Goal: Task Accomplishment & Management: Complete application form

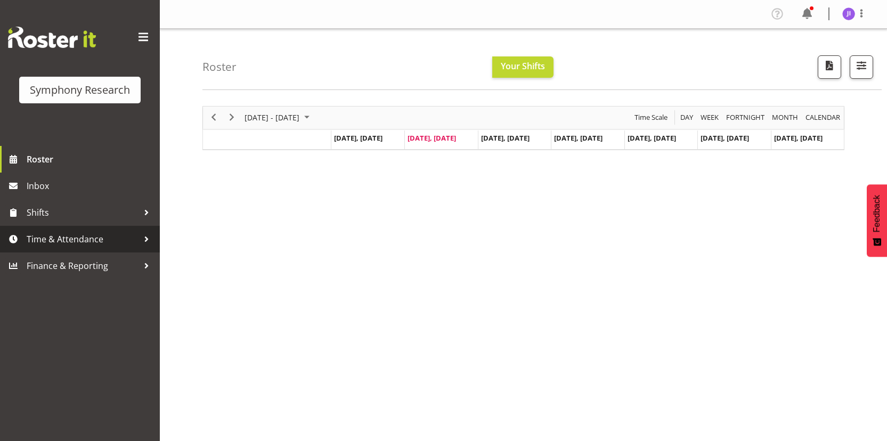
click at [90, 237] on span "Time & Attendance" at bounding box center [83, 239] width 112 height 16
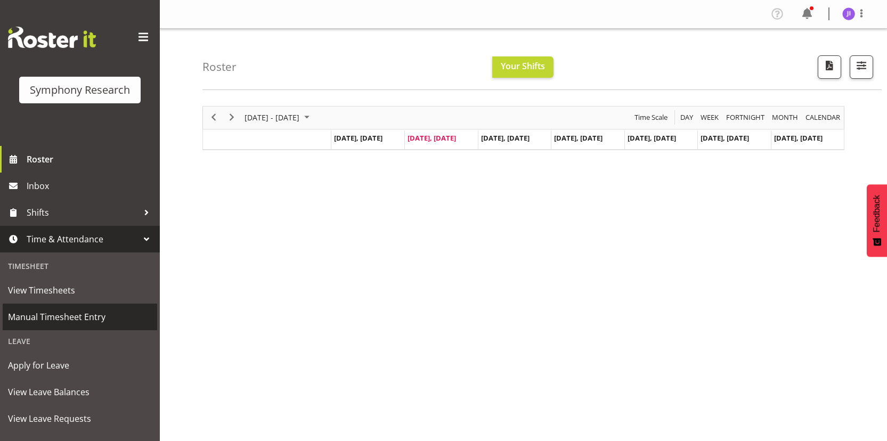
click at [74, 309] on span "Manual Timesheet Entry" at bounding box center [80, 317] width 144 height 16
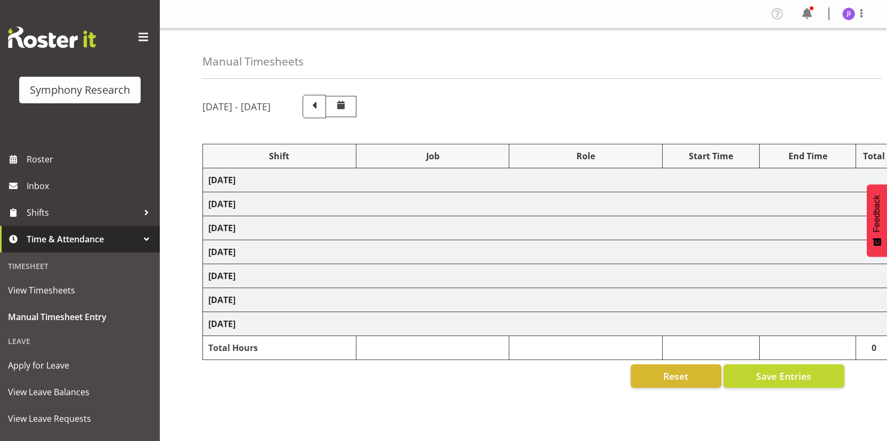
select select "48116"
select select "10499"
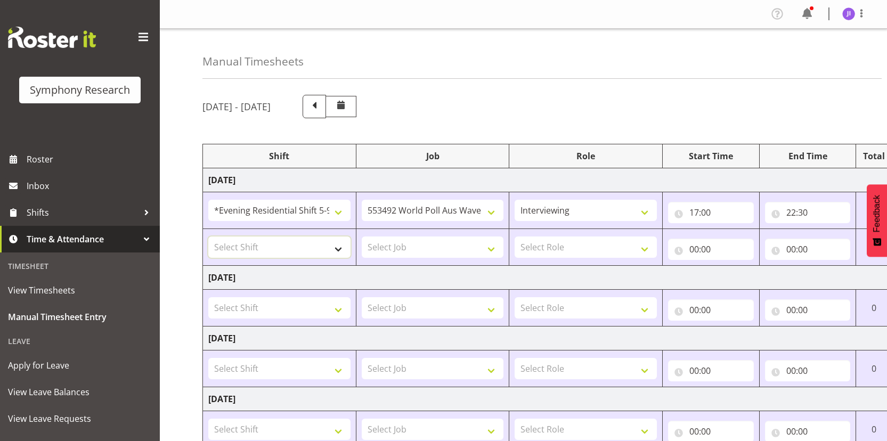
click at [290, 245] on select "Select Shift !!Project Briefing (Job to be assigned) !!Weekend Residential (Ros…" at bounding box center [279, 247] width 142 height 21
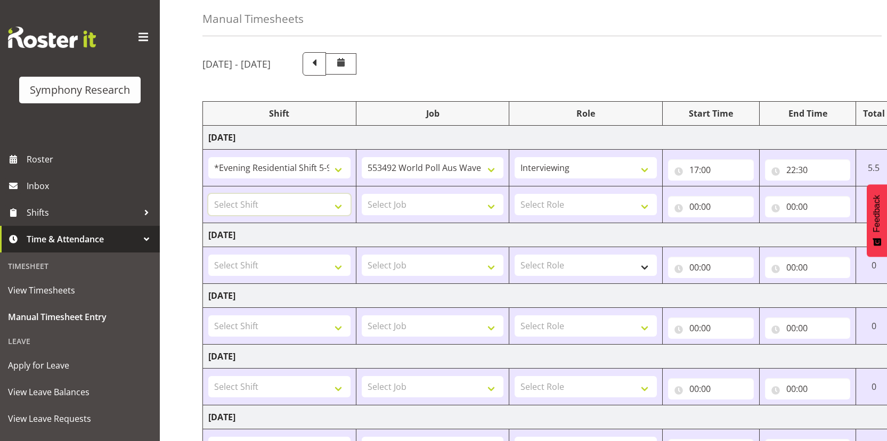
scroll to position [0, 61]
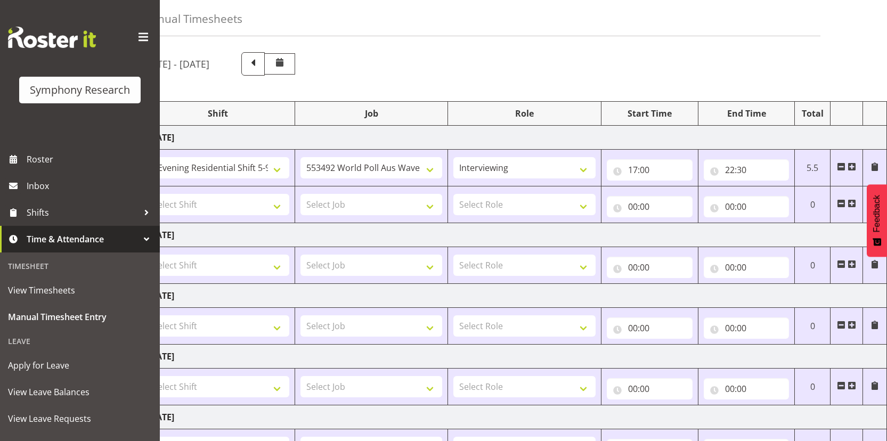
click at [839, 205] on span at bounding box center [841, 203] width 9 height 9
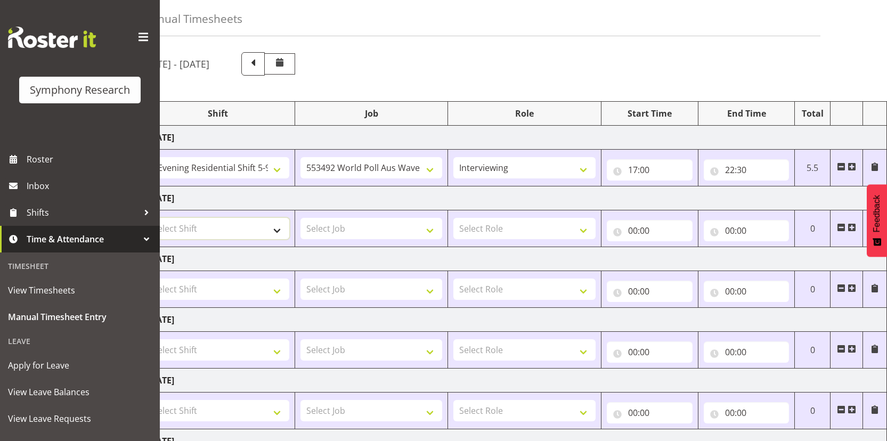
click at [254, 230] on select "Select Shift !!Project Briefing (Job to be assigned) !!Weekend Residential (Ros…" at bounding box center [218, 228] width 142 height 21
select select "48116"
click at [147, 218] on select "Select Shift !!Project Briefing (Job to be assigned) !!Weekend Residential (Ros…" at bounding box center [218, 228] width 142 height 21
click at [381, 224] on select "Select Job 550060 IF Admin 553492 World Poll Aus Wave 2 Main 2025 553493 World …" at bounding box center [372, 228] width 142 height 21
select select "10499"
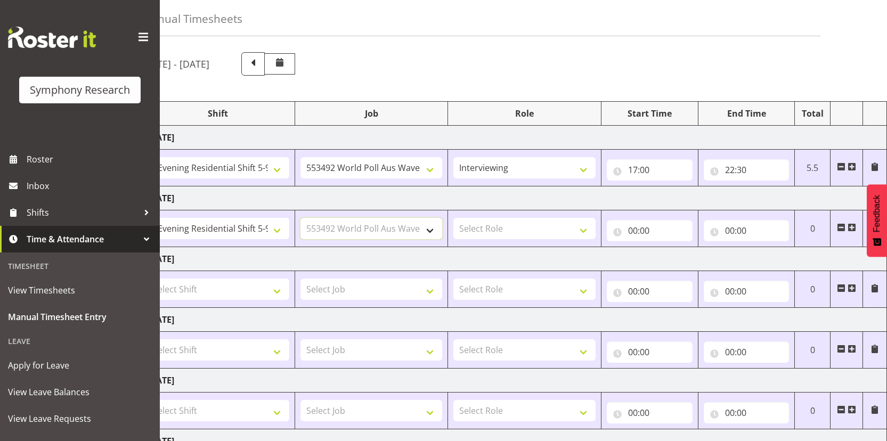
click at [301, 218] on select "Select Job 550060 IF Admin 553492 World Poll Aus Wave 2 Main 2025 553493 World …" at bounding box center [372, 228] width 142 height 21
click at [534, 235] on select "Select Role Interviewing Briefing" at bounding box center [525, 228] width 142 height 21
select select "47"
click at [454, 218] on select "Select Role Interviewing Briefing" at bounding box center [525, 228] width 142 height 21
click at [632, 233] on input "00:00" at bounding box center [650, 230] width 86 height 21
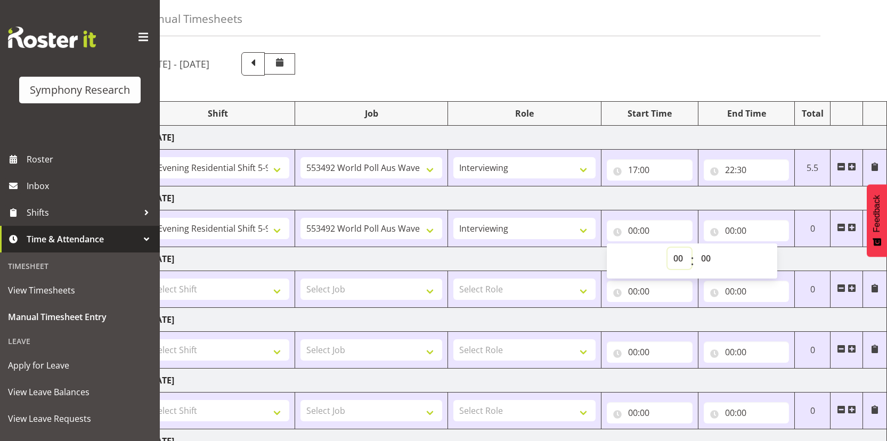
click at [672, 260] on select "00 01 02 03 04 05 06 07 08 09 10 11 12 13 14 15 16 17 18 19 20 21 22 23" at bounding box center [680, 258] width 24 height 21
select select "18"
click at [668, 248] on select "00 01 02 03 04 05 06 07 08 09 10 11 12 13 14 15 16 17 18 19 20 21 22 23" at bounding box center [680, 258] width 24 height 21
type input "18:00"
click at [713, 263] on select "00 01 02 03 04 05 06 07 08 09 10 11 12 13 14 15 16 17 18 19 20 21 22 23 24 25 2…" at bounding box center [708, 258] width 24 height 21
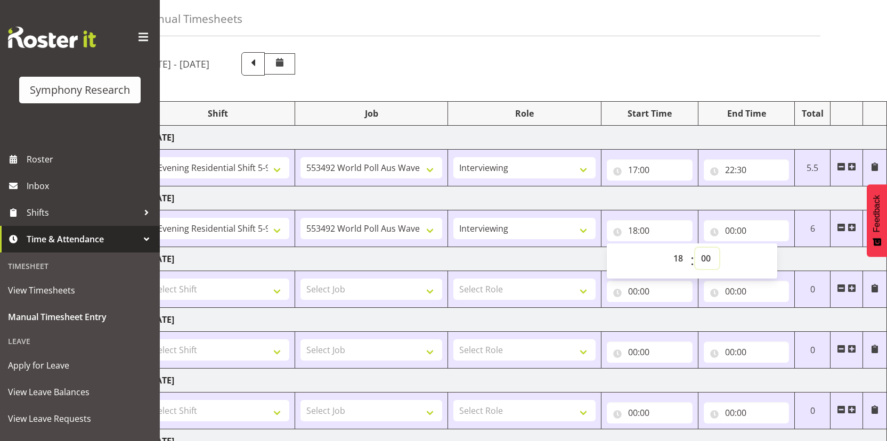
select select "30"
click at [696, 248] on select "00 01 02 03 04 05 06 07 08 09 10 11 12 13 14 15 16 17 18 19 20 21 22 23 24 25 2…" at bounding box center [708, 258] width 24 height 21
type input "18:30"
click at [733, 231] on input "00:00" at bounding box center [747, 230] width 86 height 21
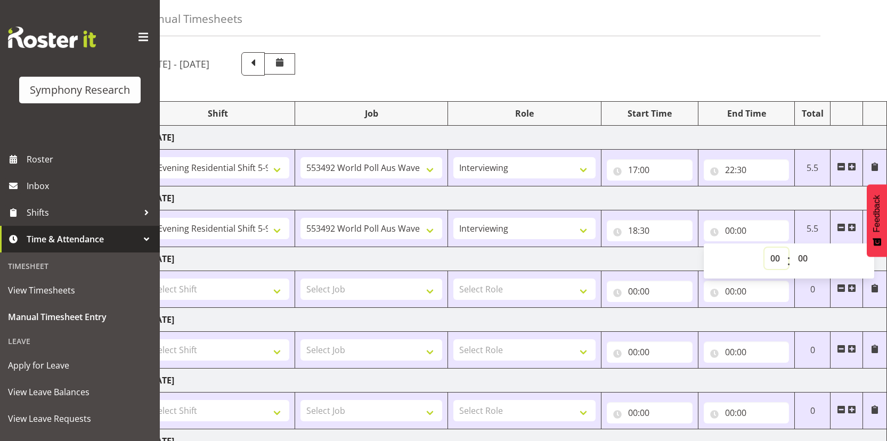
click at [775, 259] on select "00 01 02 03 04 05 06 07 08 09 10 11 12 13 14 15 16 17 18 19 20 21 22 23" at bounding box center [777, 258] width 24 height 21
select select "22"
click at [765, 248] on select "00 01 02 03 04 05 06 07 08 09 10 11 12 13 14 15 16 17 18 19 20 21 22 23" at bounding box center [777, 258] width 24 height 21
type input "22:00"
click at [805, 255] on select "00 01 02 03 04 05 06 07 08 09 10 11 12 13 14 15 16 17 18 19 20 21 22 23 24 25 2…" at bounding box center [804, 258] width 24 height 21
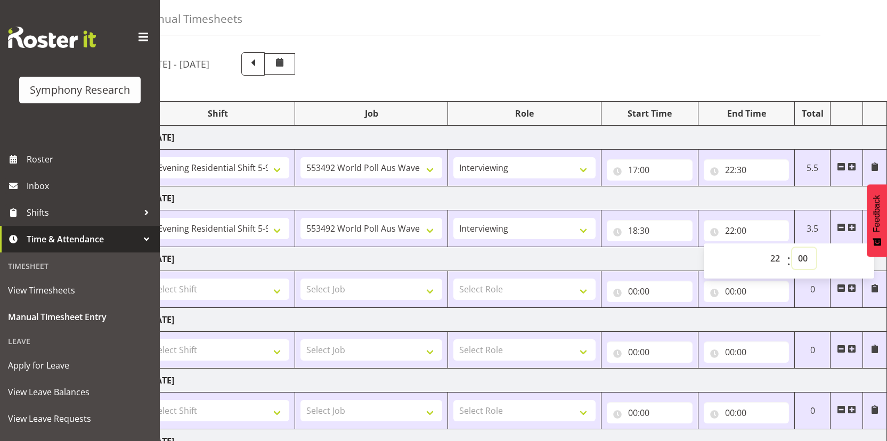
select select "30"
click at [792, 248] on select "00 01 02 03 04 05 06 07 08 09 10 11 12 13 14 15 16 17 18 19 20 21 22 23 24 25 2…" at bounding box center [804, 258] width 24 height 21
type input "22:30"
click at [745, 46] on div "[DATE] - [DATE] Shift Job Role Start Time End Time Total [DATE] !!Project Brief…" at bounding box center [483, 327] width 685 height 567
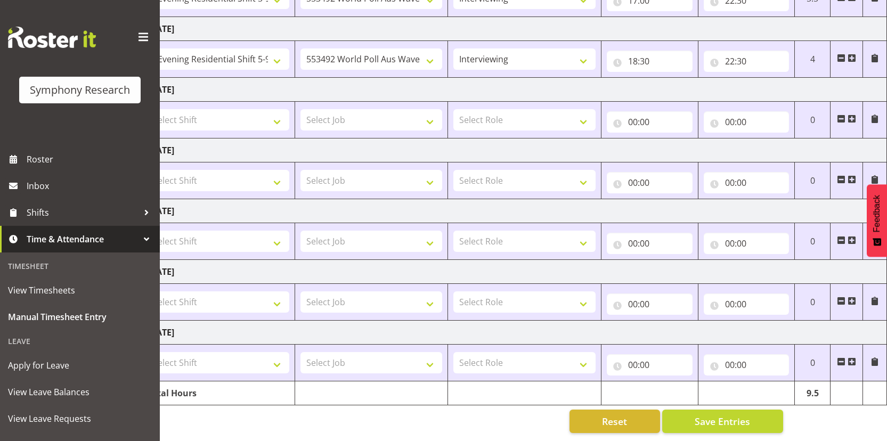
scroll to position [220, 0]
click at [745, 415] on span "Save Entries" at bounding box center [722, 422] width 55 height 14
